Goal: Transaction & Acquisition: Book appointment/travel/reservation

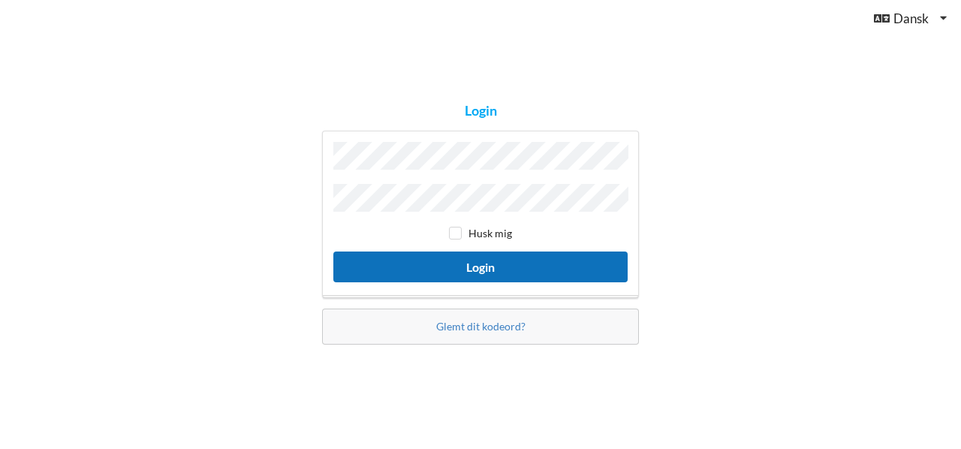
click at [435, 266] on button "Login" at bounding box center [480, 267] width 294 height 31
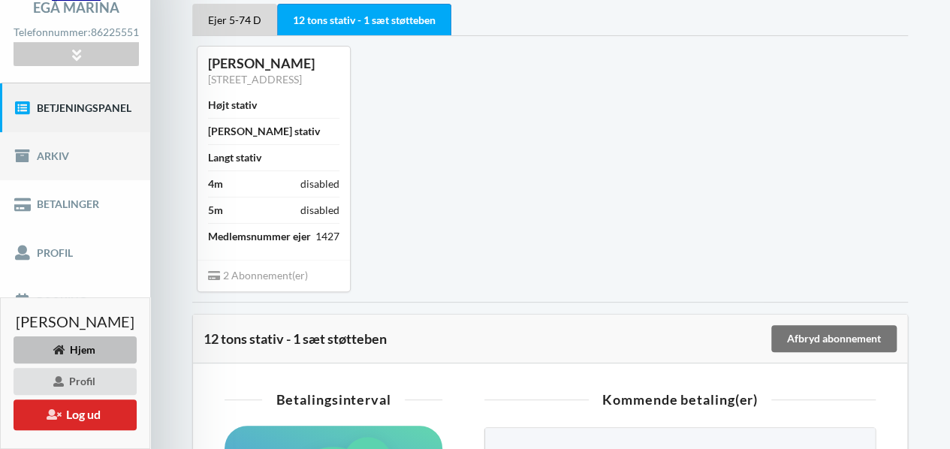
scroll to position [150, 0]
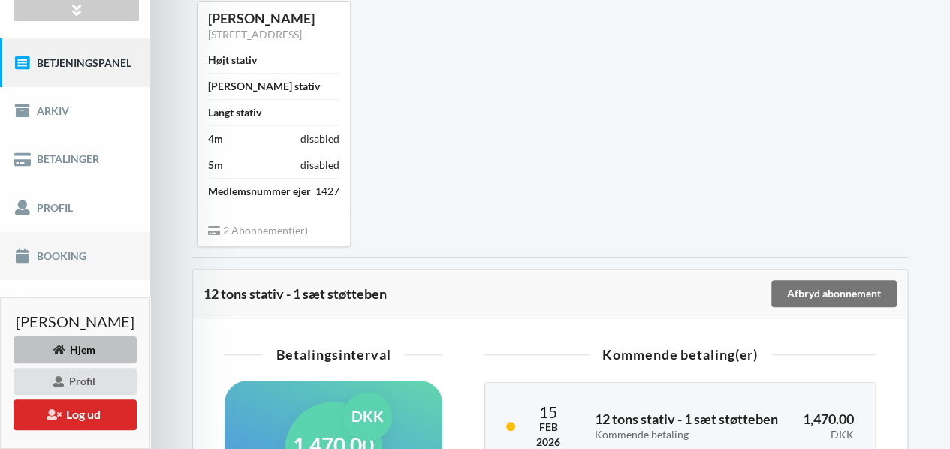
click at [53, 257] on link "Booking" at bounding box center [75, 256] width 150 height 48
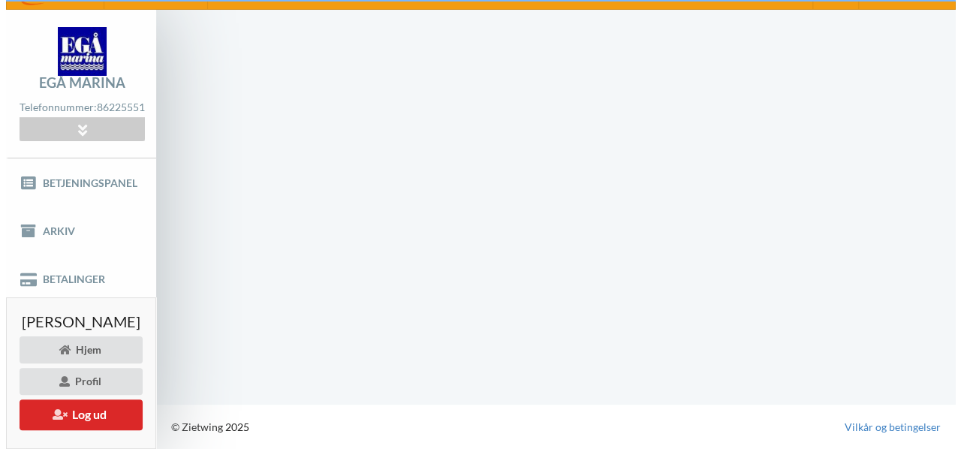
scroll to position [29, 0]
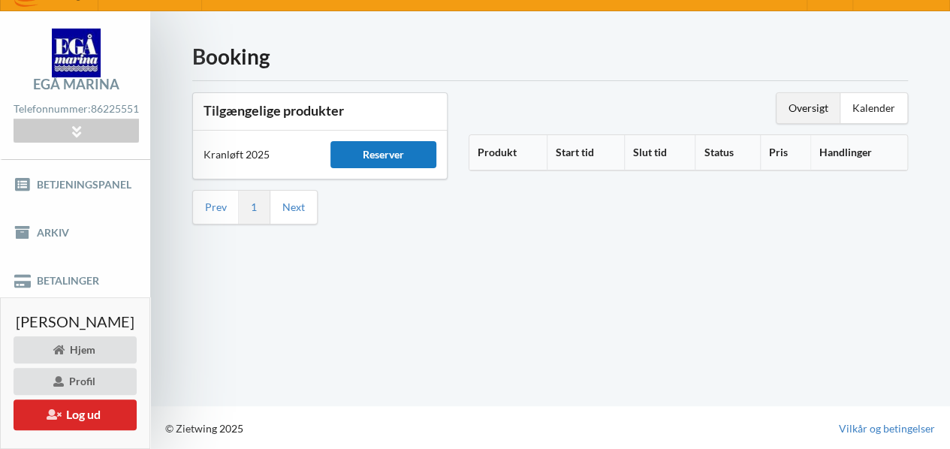
click at [411, 155] on div "Reserver" at bounding box center [383, 154] width 106 height 27
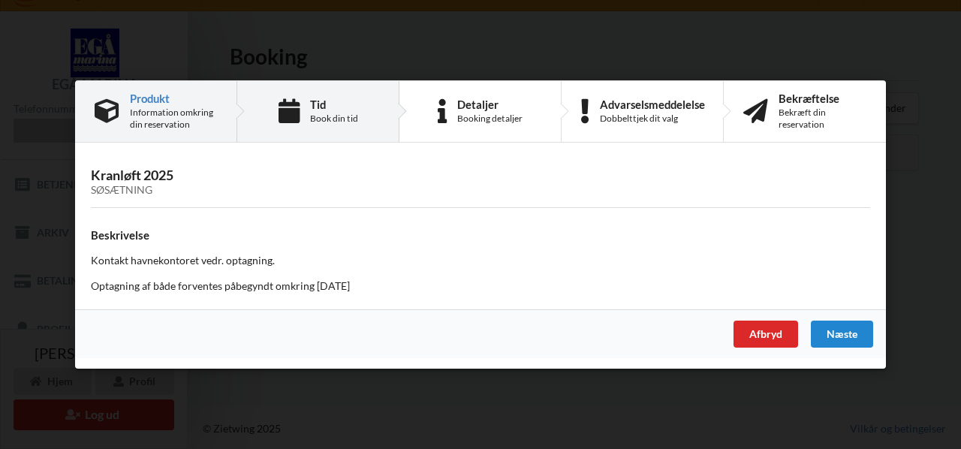
click at [346, 127] on div "Tid Book din tid" at bounding box center [318, 111] width 162 height 61
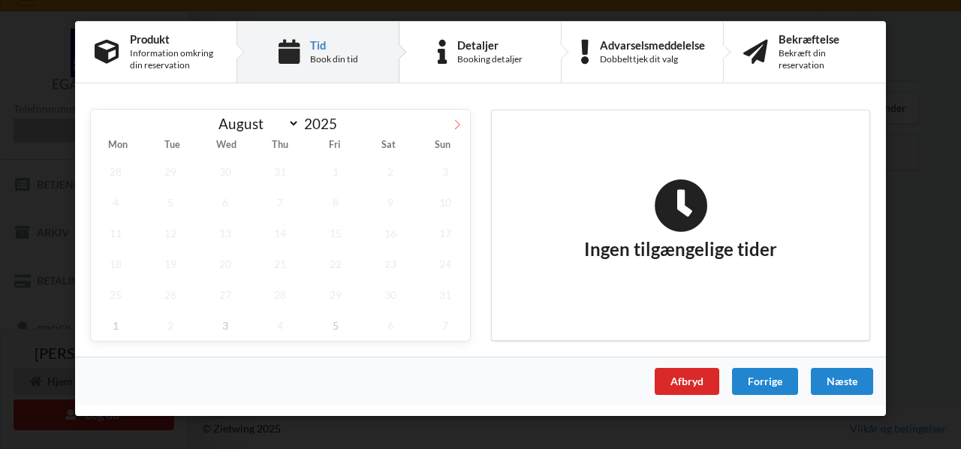
click at [457, 125] on icon at bounding box center [457, 124] width 11 height 11
select select "8"
click at [344, 265] on span "26" at bounding box center [336, 264] width 50 height 31
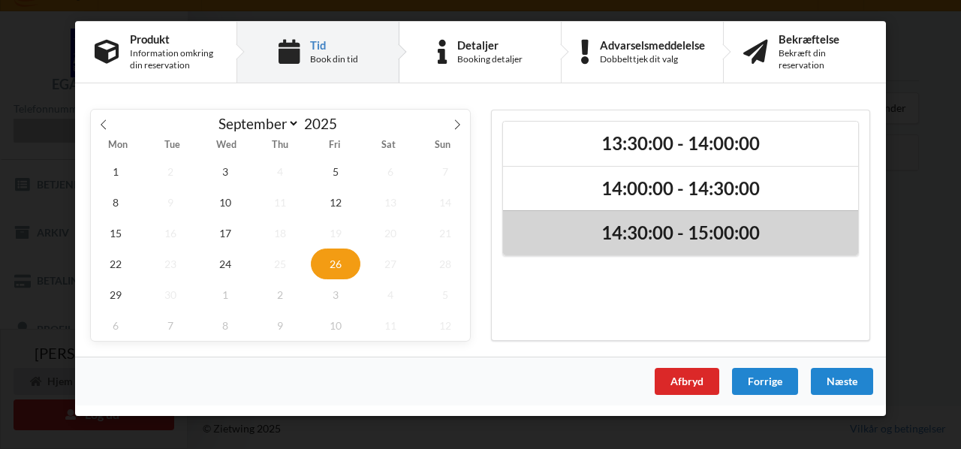
click at [646, 246] on div "14:30:00 - 15:00:00" at bounding box center [680, 232] width 355 height 45
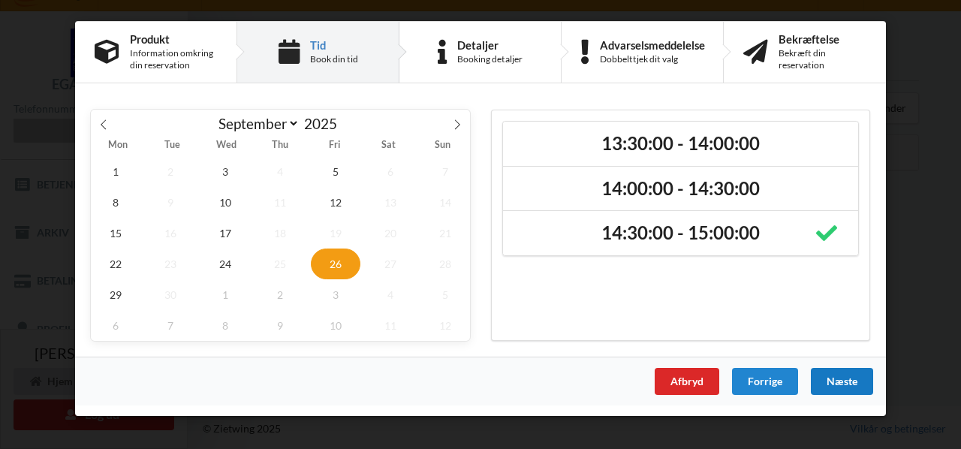
click at [842, 385] on div "Næste" at bounding box center [842, 381] width 62 height 27
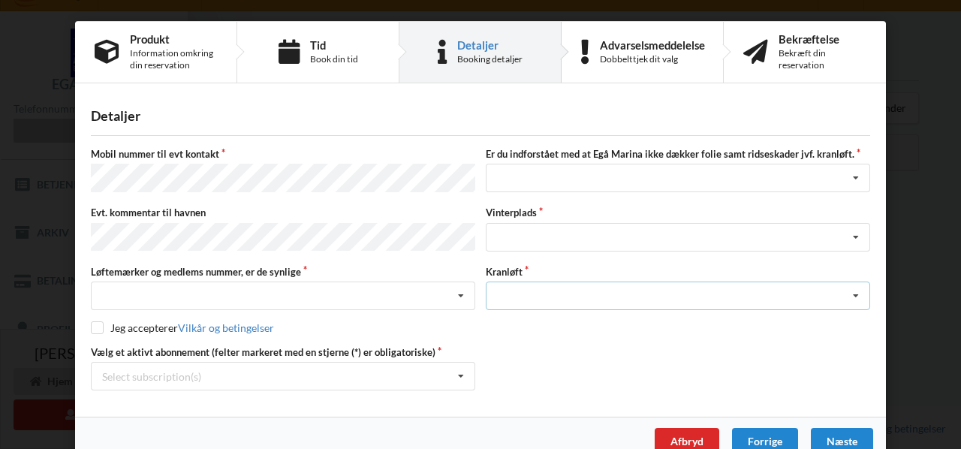
click at [855, 296] on icon at bounding box center [856, 296] width 23 height 28
click at [755, 428] on div "Forrige" at bounding box center [765, 441] width 66 height 27
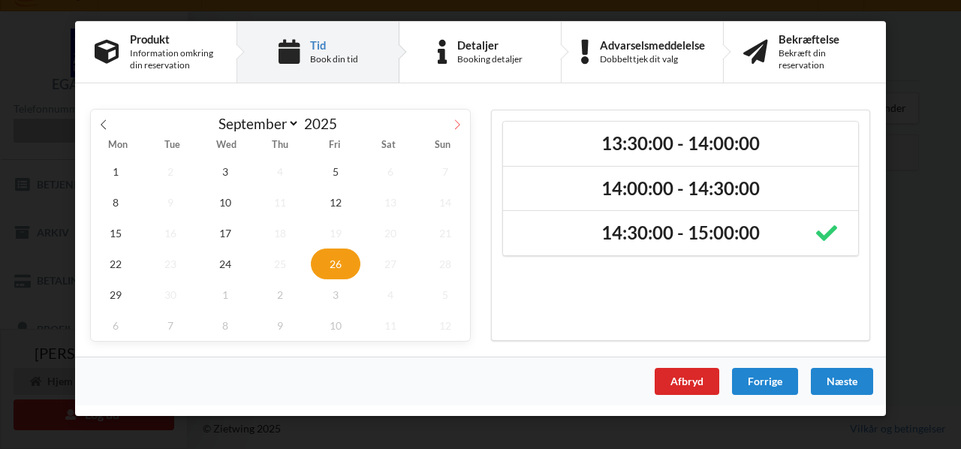
click at [456, 118] on span at bounding box center [458, 123] width 26 height 26
select select "9"
click at [287, 173] on span "2" at bounding box center [281, 171] width 50 height 31
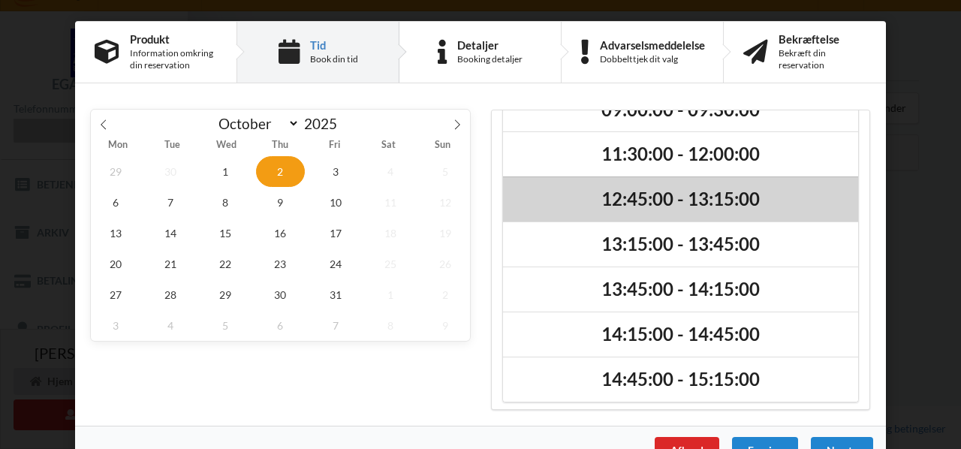
scroll to position [80, 0]
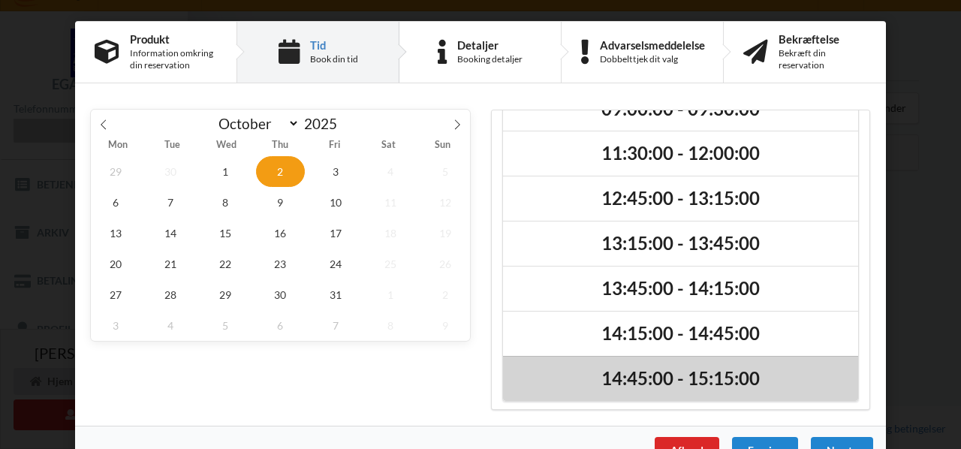
click at [743, 378] on h2 "14:45:00 - 15:15:00" at bounding box center [681, 378] width 334 height 23
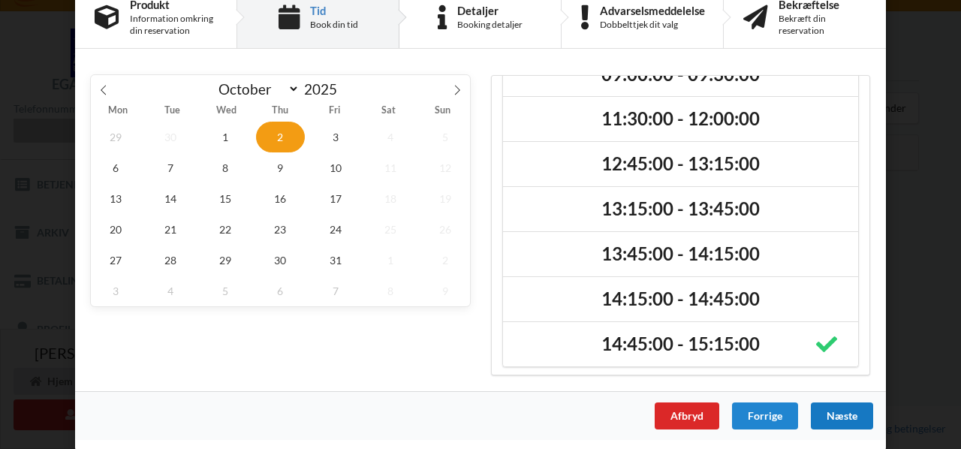
click at [841, 411] on div "Næste" at bounding box center [842, 415] width 62 height 27
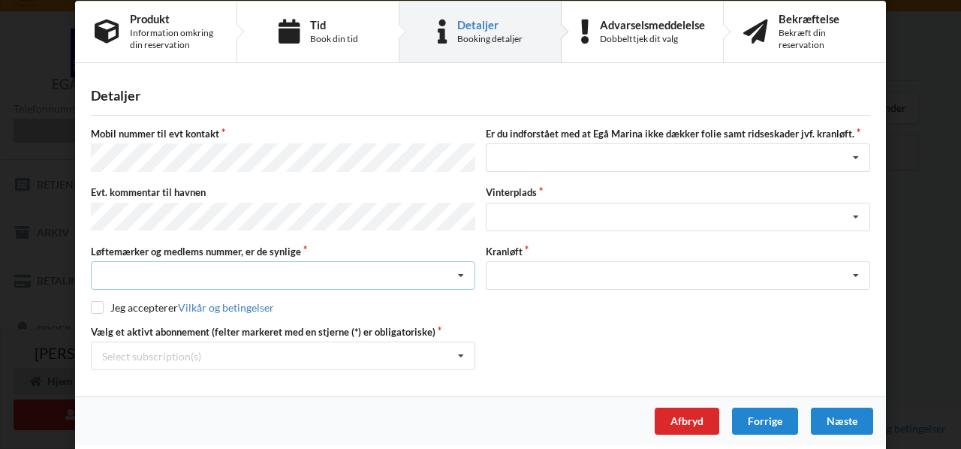
click at [372, 268] on div "Nej, jeg kontakter havnekontoret inden løftet Ja, mine mærker er synlige og int…" at bounding box center [283, 275] width 384 height 29
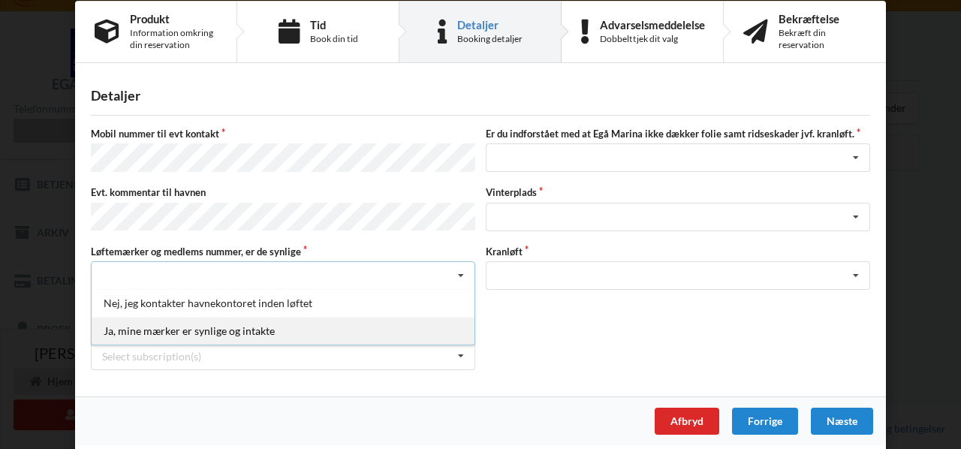
click at [240, 324] on div "Ja, mine mærker er synlige og intakte" at bounding box center [283, 331] width 383 height 28
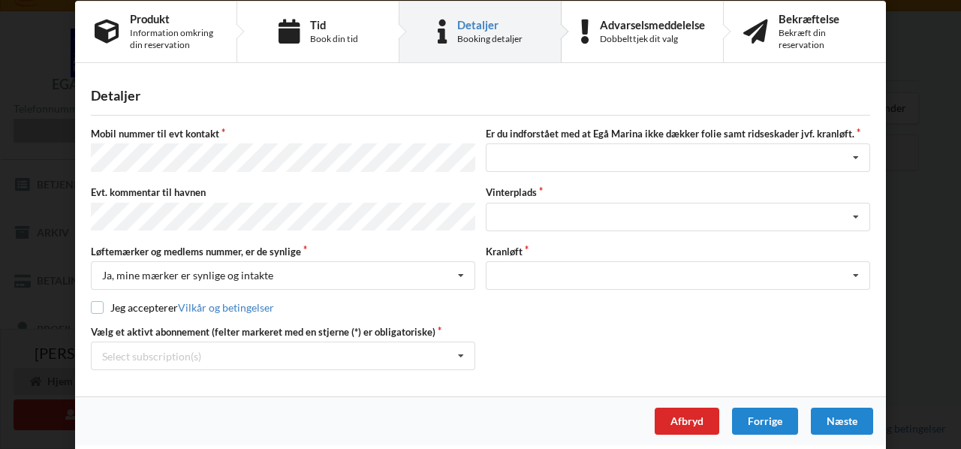
click at [93, 303] on input "checkbox" at bounding box center [97, 307] width 13 height 13
checkbox input "true"
click at [458, 349] on icon at bounding box center [461, 356] width 23 height 28
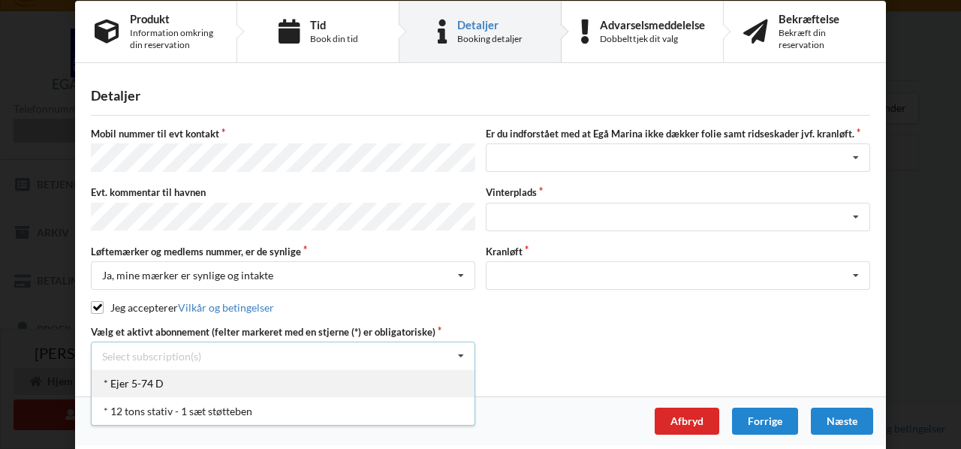
click at [339, 376] on div "* Ejer 5-74 D" at bounding box center [283, 383] width 383 height 28
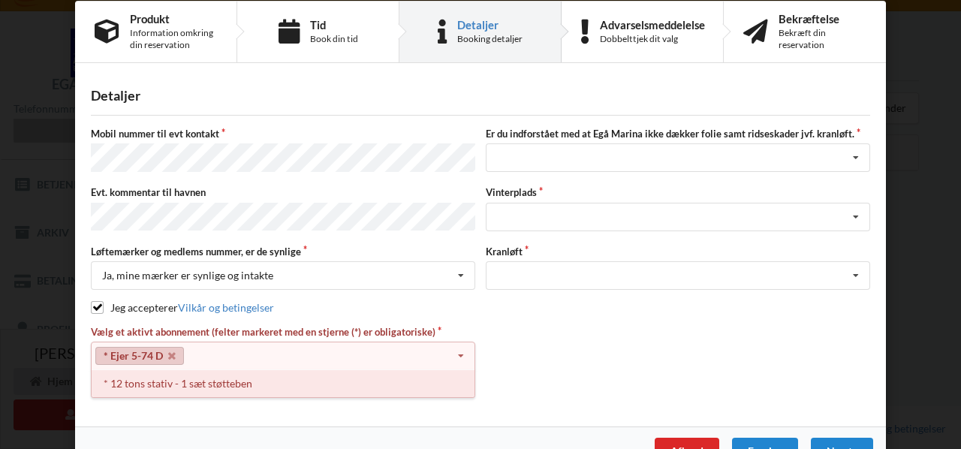
click at [219, 380] on div "* 12 tons stativ - 1 sæt støtteben" at bounding box center [283, 383] width 383 height 28
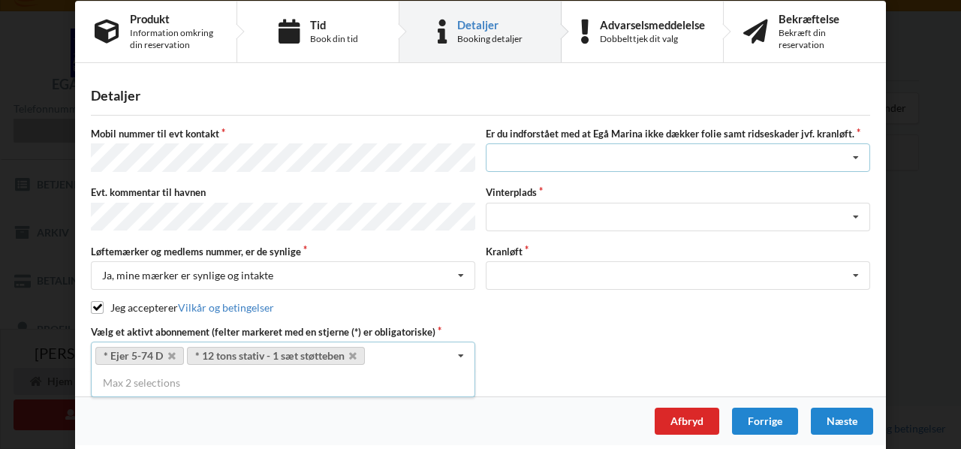
click at [625, 154] on div "Jeg har tæpper med og tager selv ansvaret for eventuelle folie samt ridseskader…" at bounding box center [678, 157] width 384 height 29
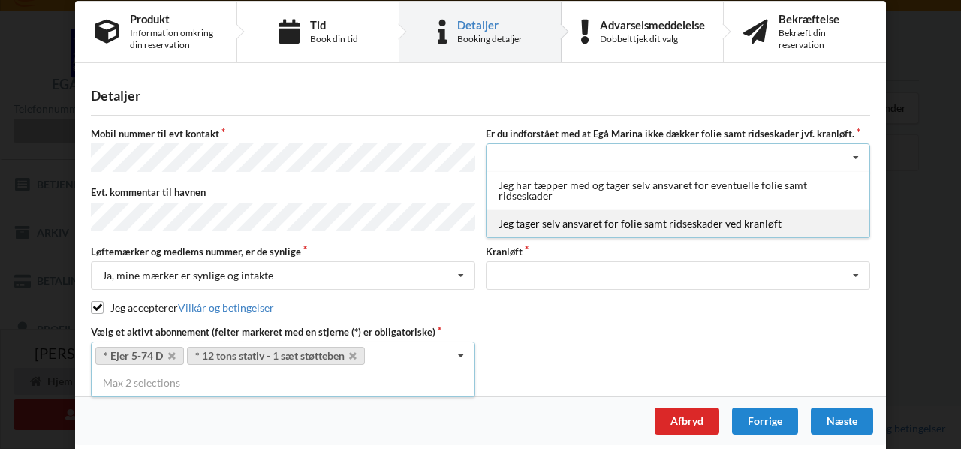
click at [601, 223] on div "Jeg tager selv ansvaret for folie samt ridseskader ved kranløft" at bounding box center [678, 223] width 383 height 28
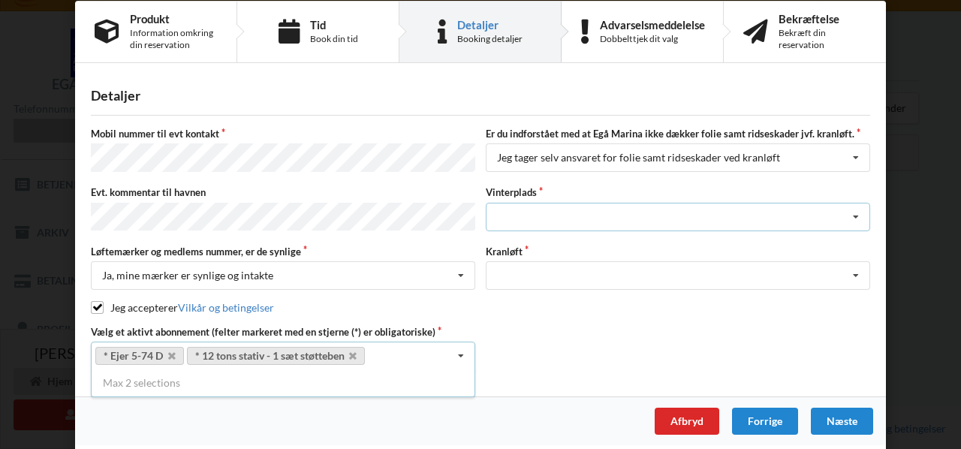
click at [610, 212] on div "Landplads nr. 1 Landplads nr. 2 Landplads nr.3 Landplads nr. 4 Landplads nr. 5 …" at bounding box center [678, 217] width 384 height 29
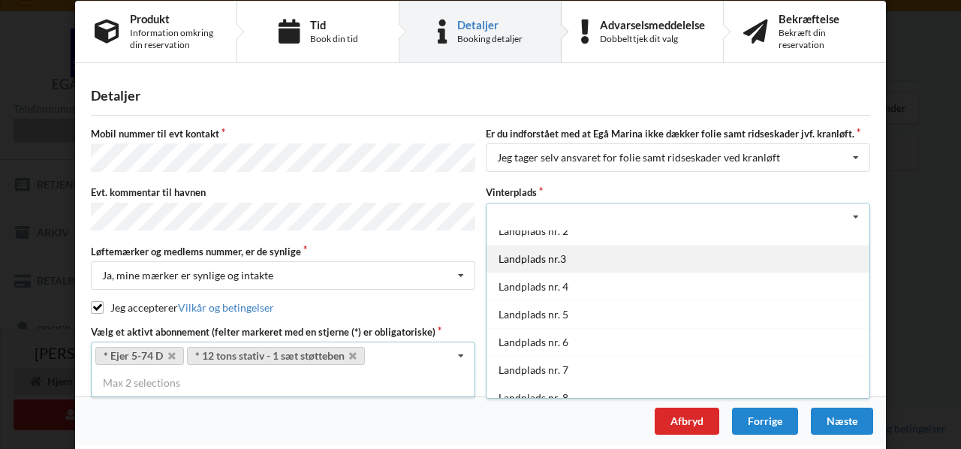
scroll to position [75, 0]
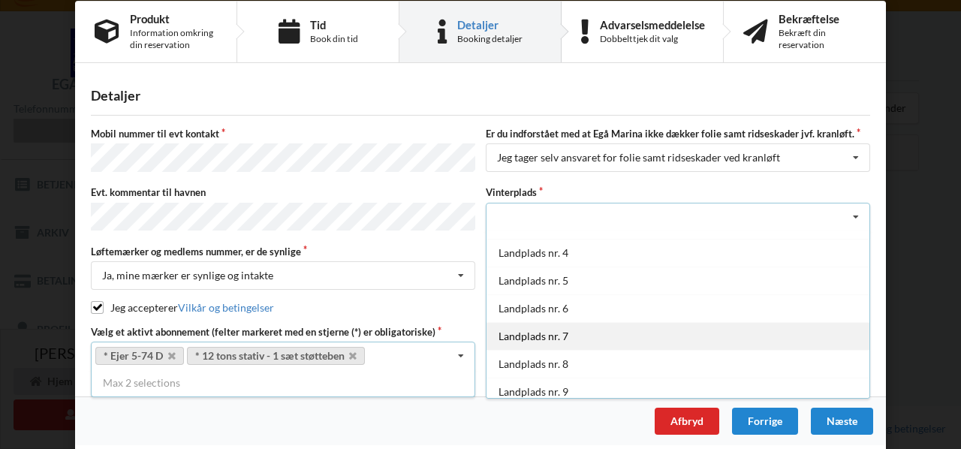
click at [619, 327] on div "Landplads nr. 7" at bounding box center [678, 336] width 383 height 28
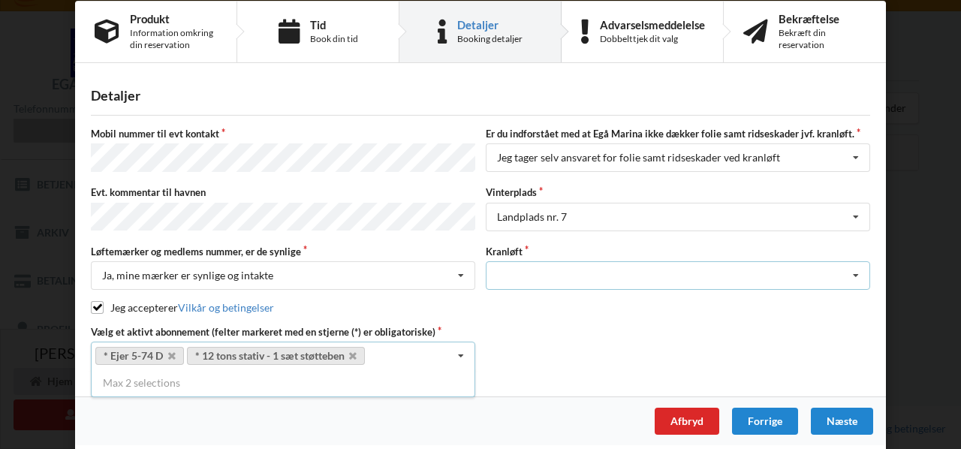
click at [657, 267] on div "Optagning" at bounding box center [678, 275] width 384 height 29
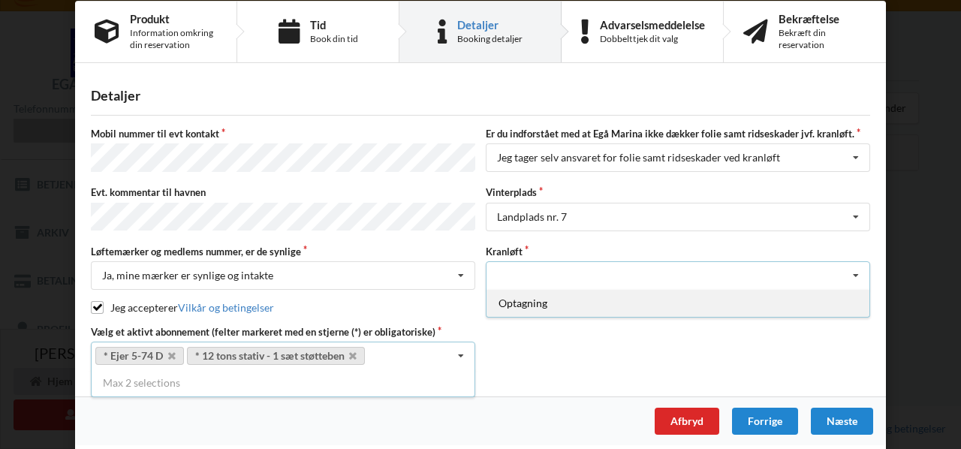
click at [622, 297] on div "Optagning" at bounding box center [678, 303] width 383 height 28
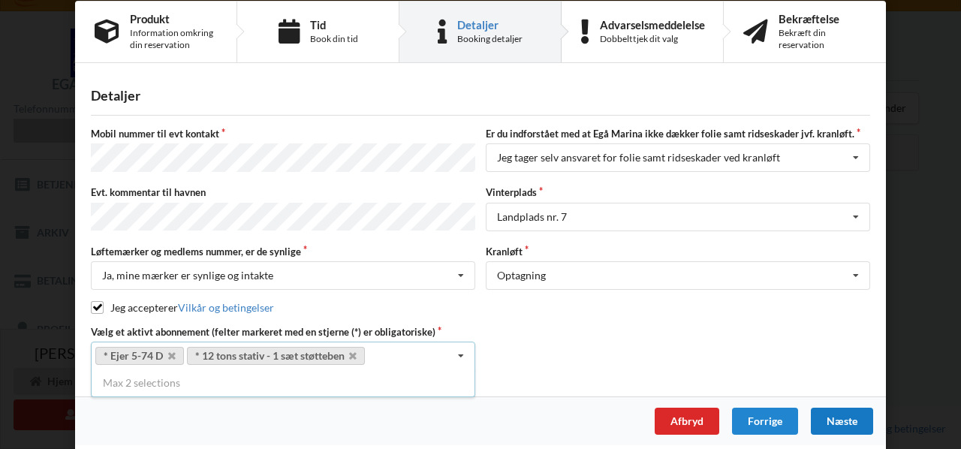
click at [837, 411] on div "Næste" at bounding box center [842, 421] width 62 height 27
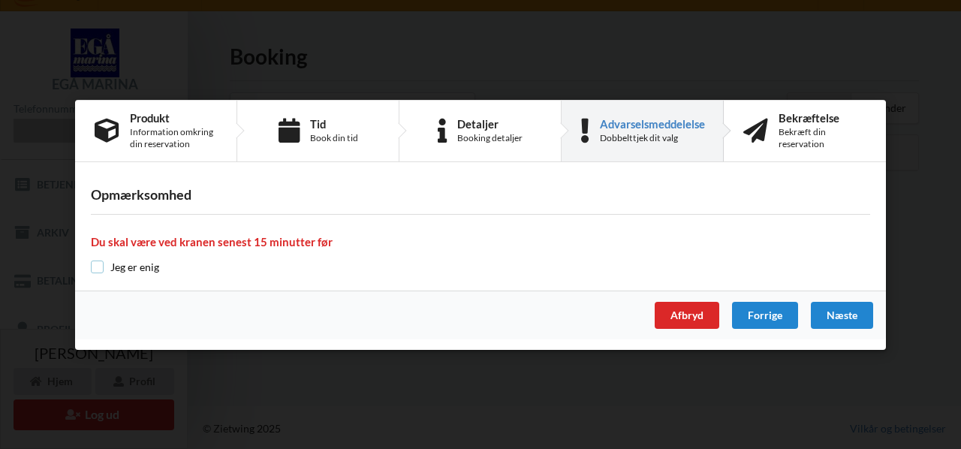
click at [99, 266] on input "checkbox" at bounding box center [97, 267] width 13 height 13
checkbox input "true"
click at [845, 309] on div "Næste" at bounding box center [842, 315] width 62 height 27
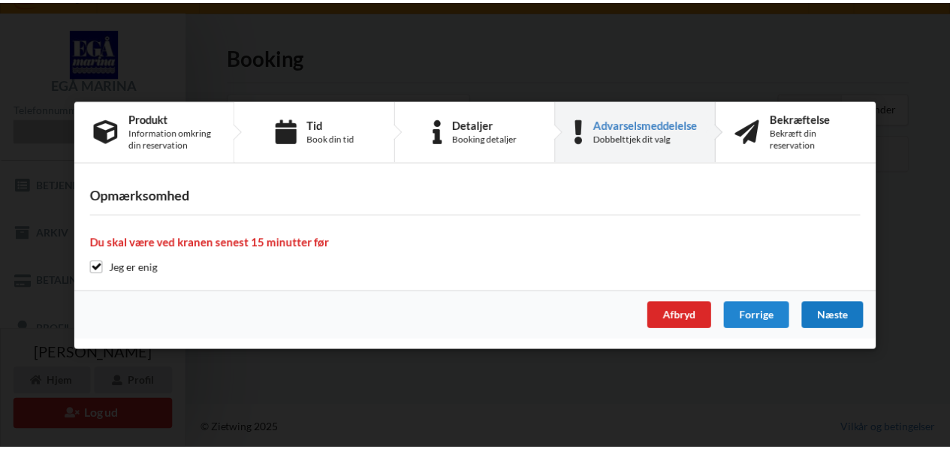
scroll to position [0, 0]
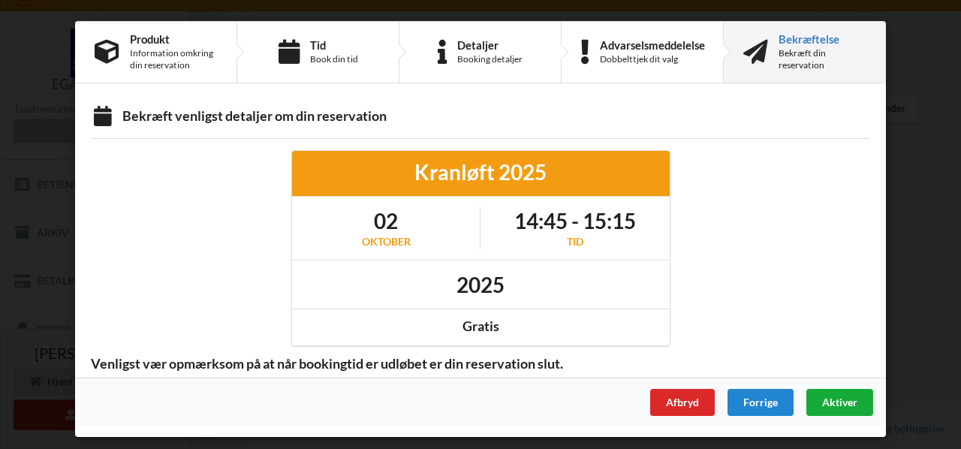
click at [844, 402] on span "Aktiver" at bounding box center [839, 402] width 35 height 13
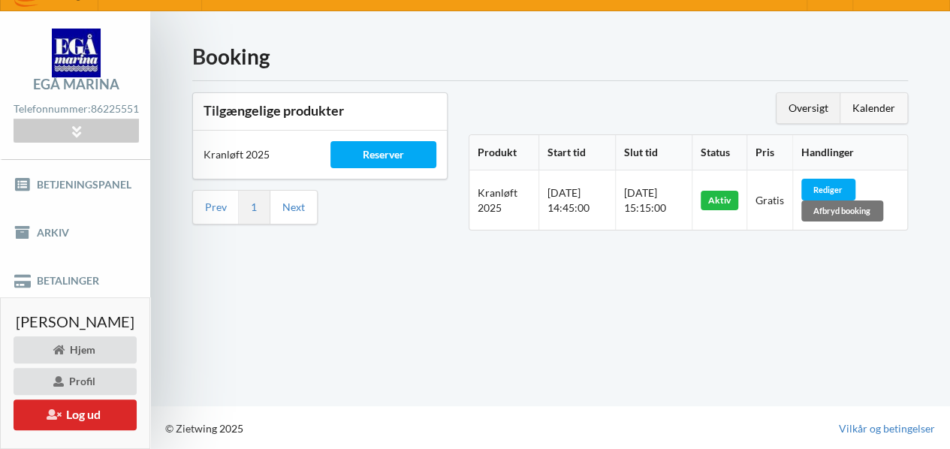
click at [882, 113] on div "Kalender" at bounding box center [873, 108] width 67 height 30
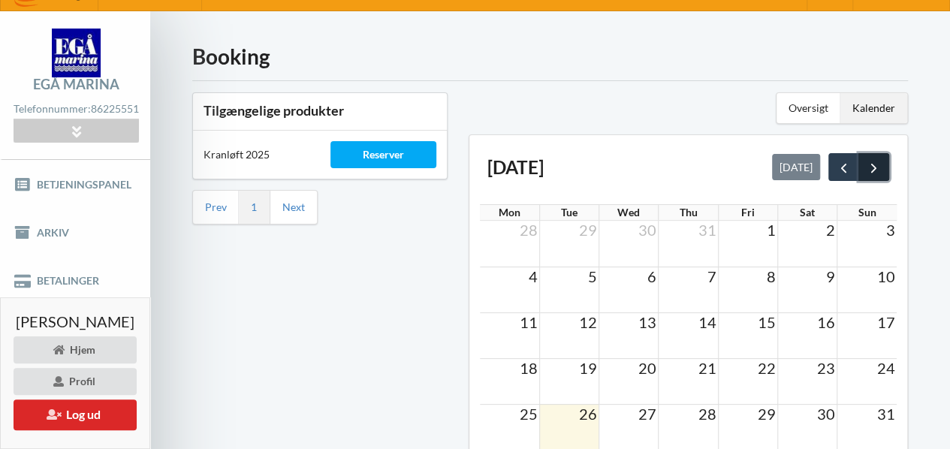
click at [874, 164] on span "next" at bounding box center [874, 168] width 16 height 16
